Goal: Transaction & Acquisition: Book appointment/travel/reservation

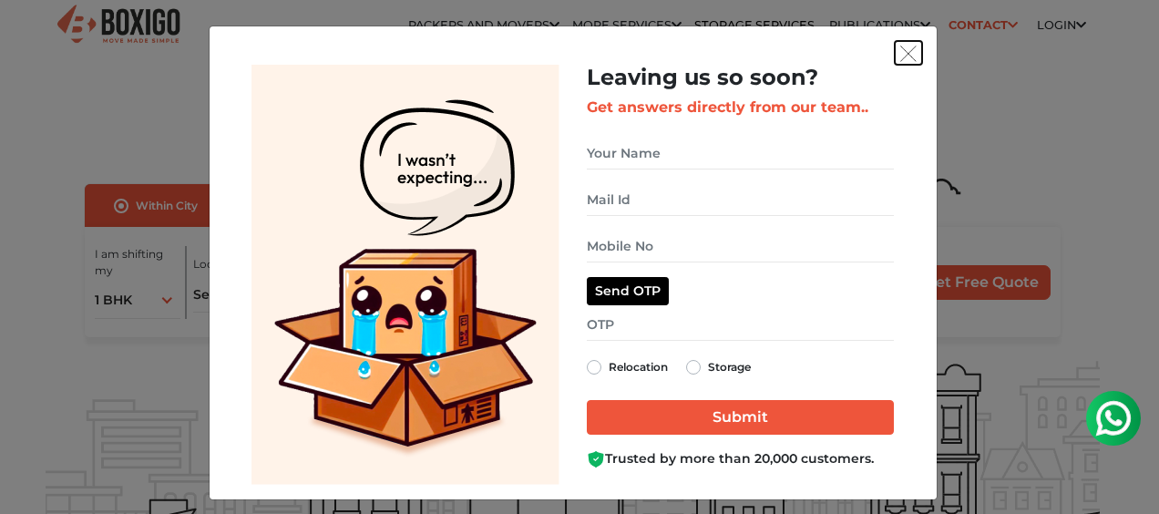
click at [907, 47] on img "get free quote dialog" at bounding box center [908, 54] width 16 height 16
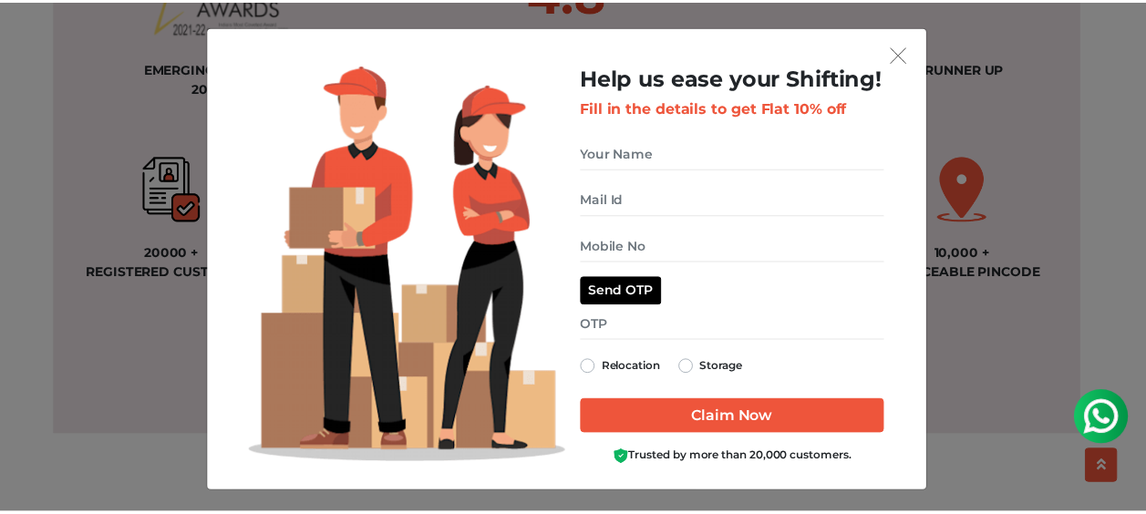
scroll to position [1458, 0]
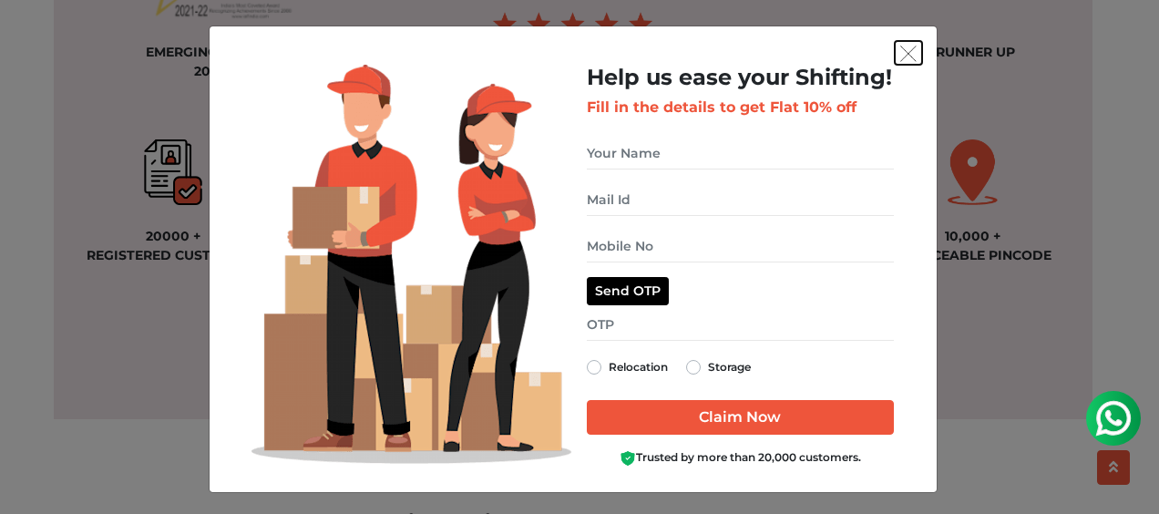
click at [907, 57] on img "get free quote dialog" at bounding box center [908, 54] width 16 height 16
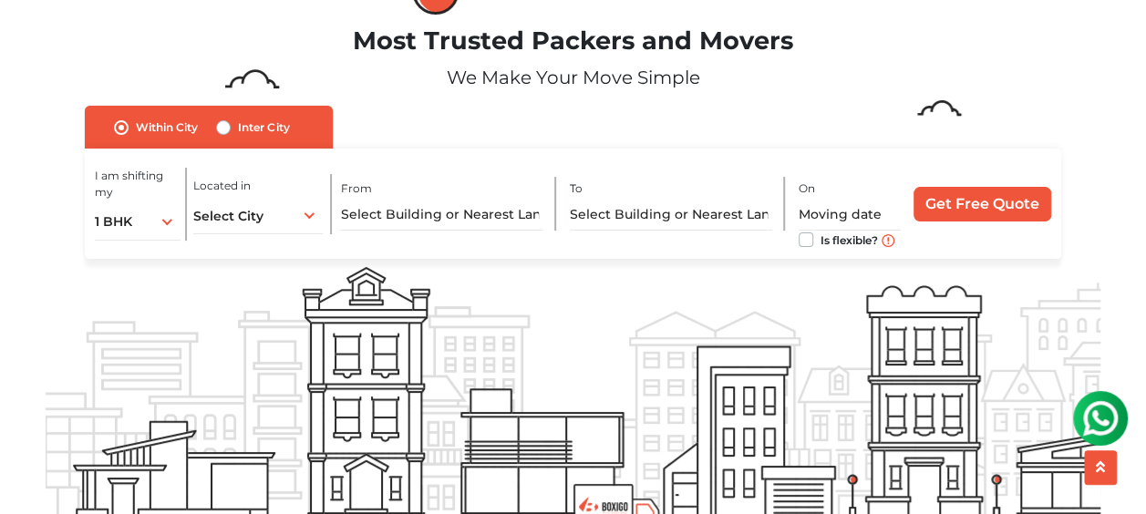
scroll to position [0, 0]
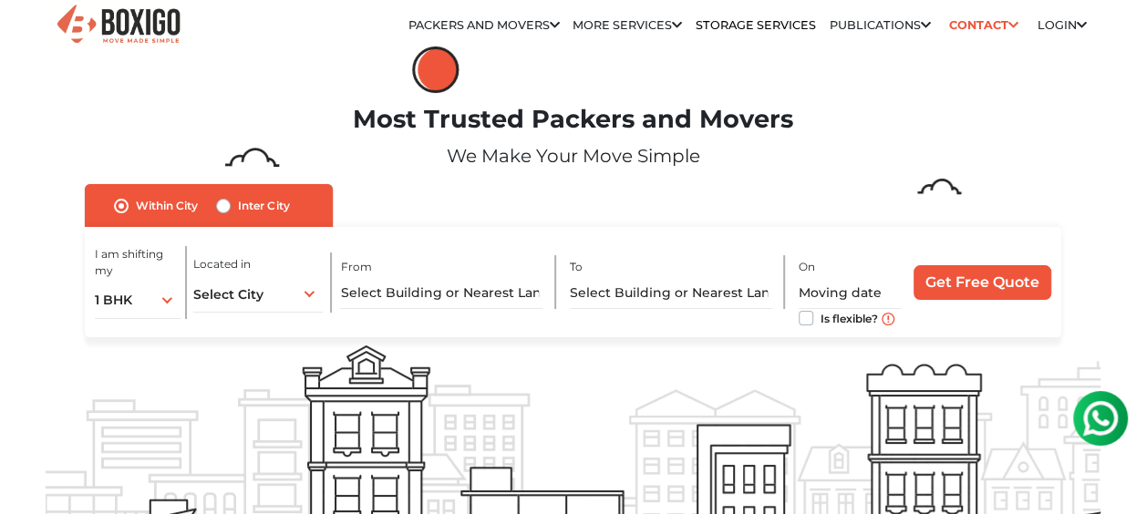
click at [674, 26] on link "More services" at bounding box center [626, 25] width 109 height 14
click at [676, 16] on ul "Relocation Storage Space Packers and Movers Packers and Movers in [GEOGRAPHIC_D…" at bounding box center [660, 25] width 851 height 22
click at [674, 20] on link "More services" at bounding box center [626, 25] width 109 height 14
click at [239, 297] on span "Select City" at bounding box center [228, 294] width 70 height 16
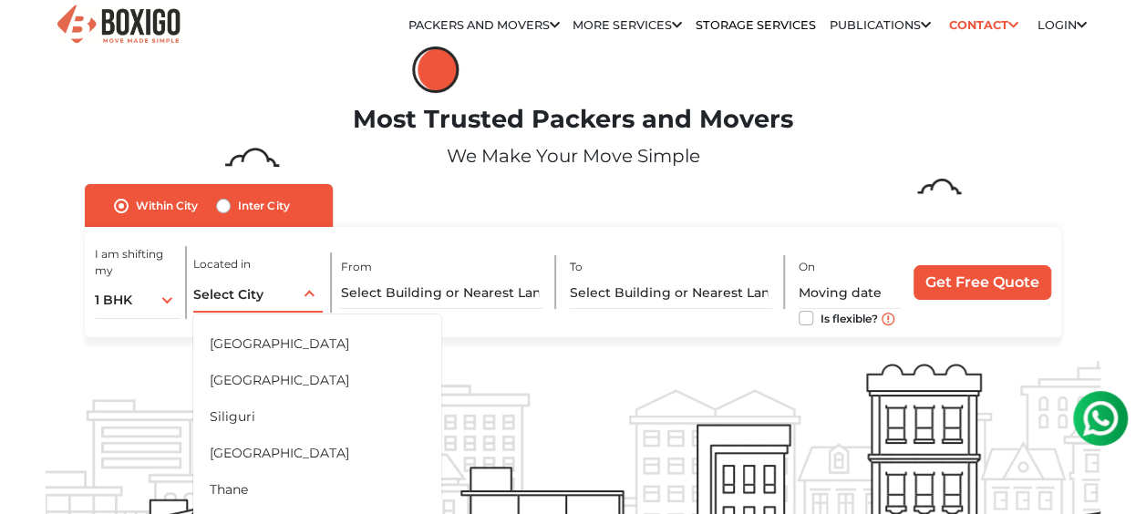
scroll to position [882, 0]
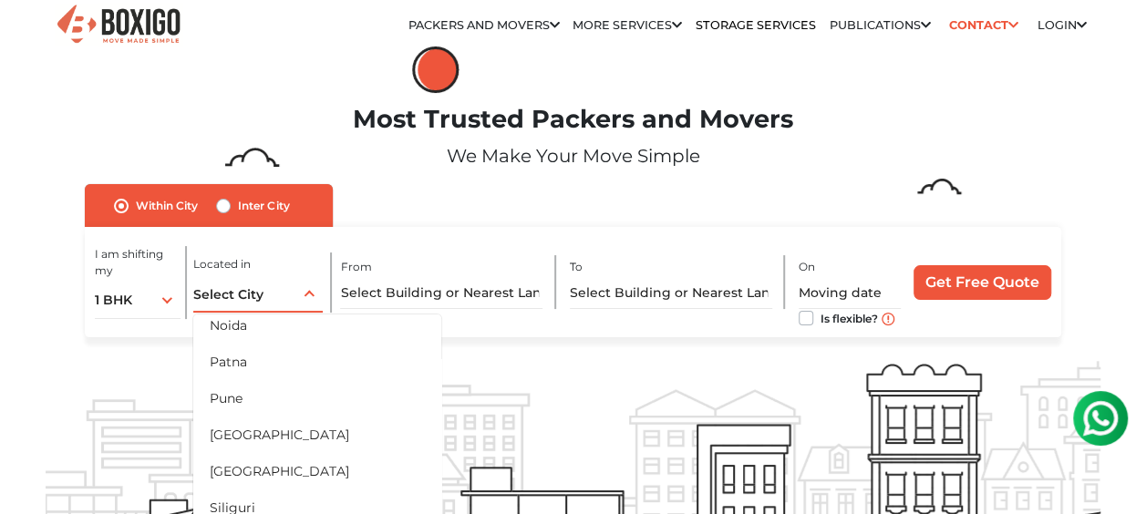
click at [271, 397] on li "Pune" at bounding box center [317, 398] width 248 height 36
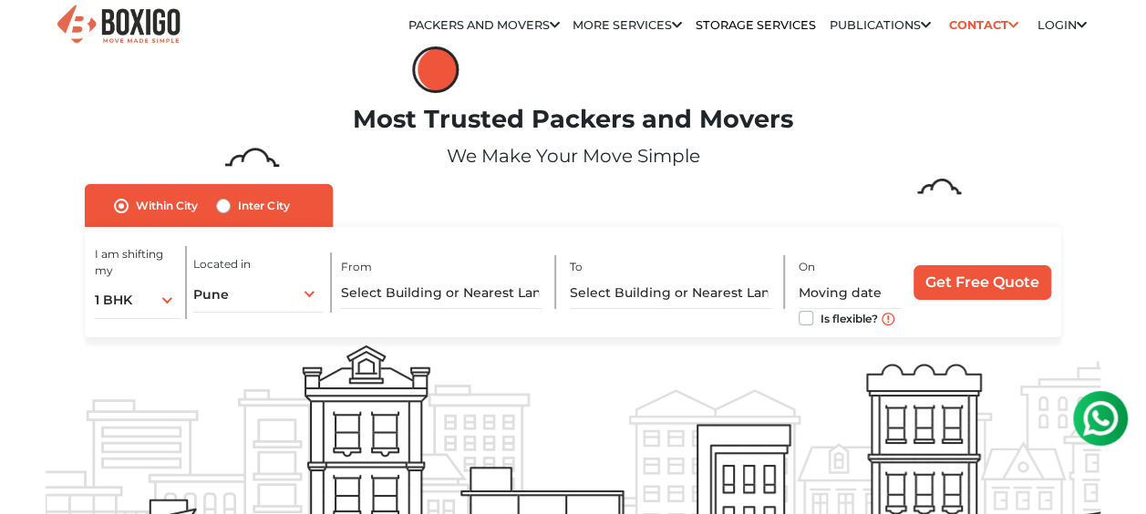
click at [950, 242] on div "I am shifting my 1 BHK 2 BHK 3 BHK 3 + BHK FEW ITEMS 1 BHK 1 BHK 2 BHK 3 BHK 3 …" at bounding box center [572, 282] width 975 height 111
click at [962, 273] on input "Get Free Quote" at bounding box center [982, 282] width 138 height 35
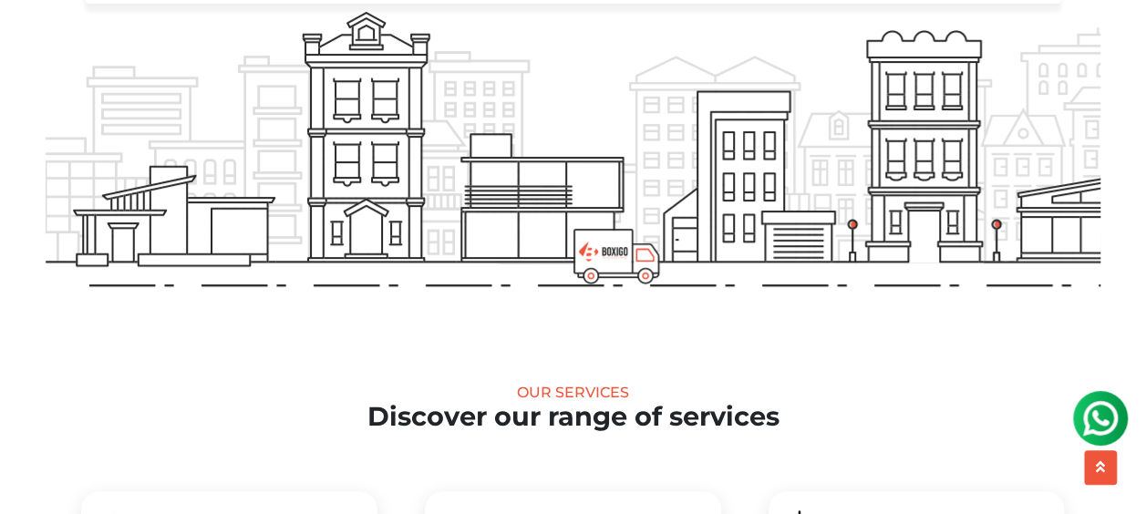
scroll to position [0, 0]
